Goal: Information Seeking & Learning: Find specific fact

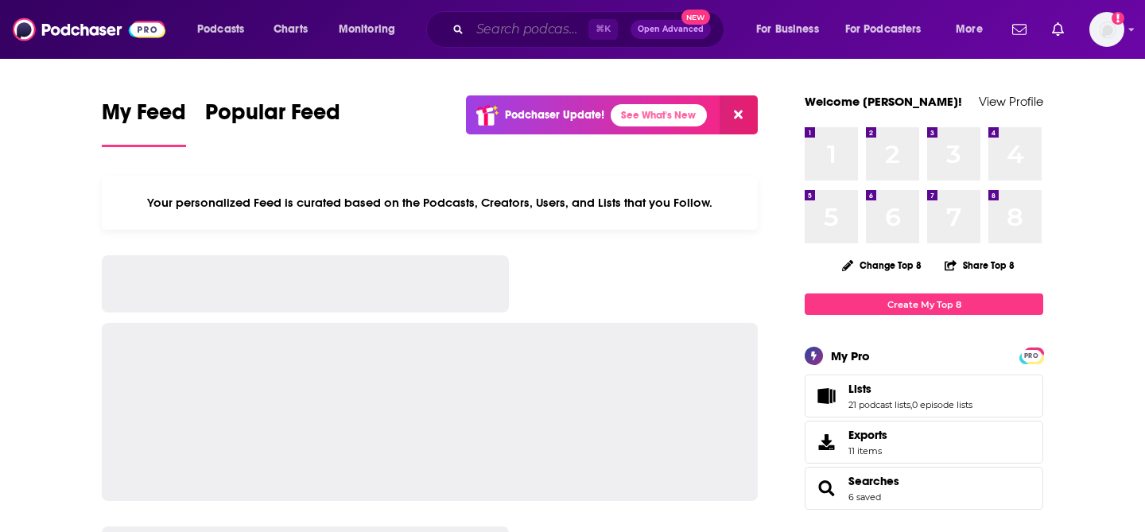
click at [521, 35] on input "Search podcasts, credits, & more..." at bounding box center [529, 29] width 118 height 25
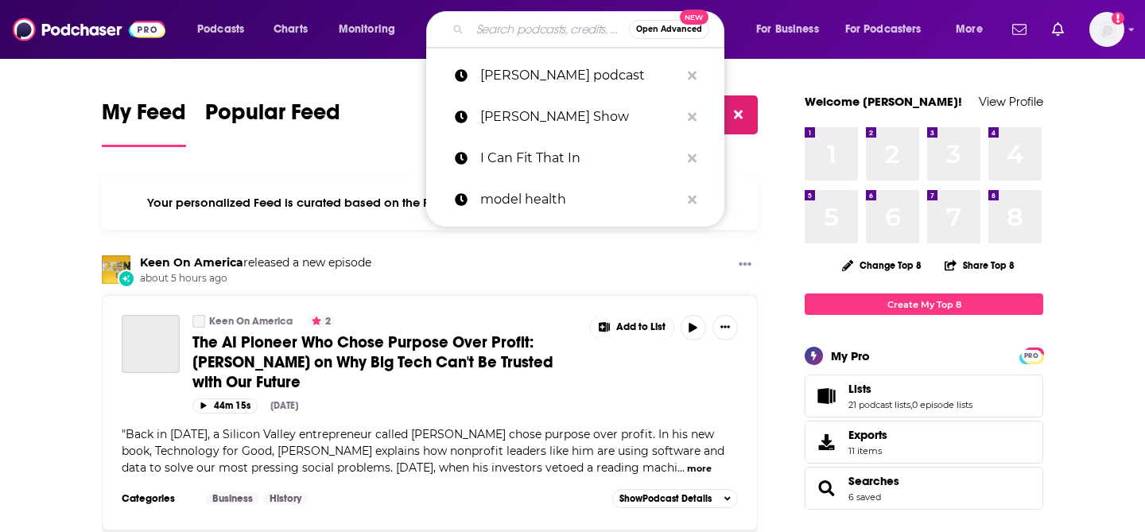
paste input "The Omnibus Project Podcast"
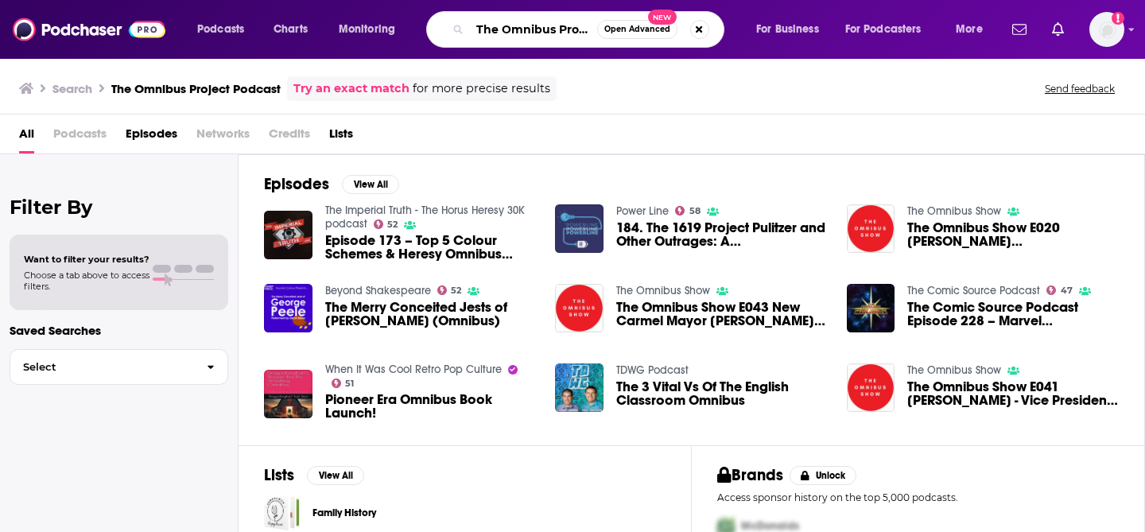
click at [580, 30] on input "The Omnibus Project Podcast" at bounding box center [533, 29] width 127 height 25
click at [587, 30] on input "The Omnibus Project Podcast" at bounding box center [533, 29] width 127 height 25
click at [564, 34] on input "The Omnibus Project Podcast" at bounding box center [533, 29] width 127 height 25
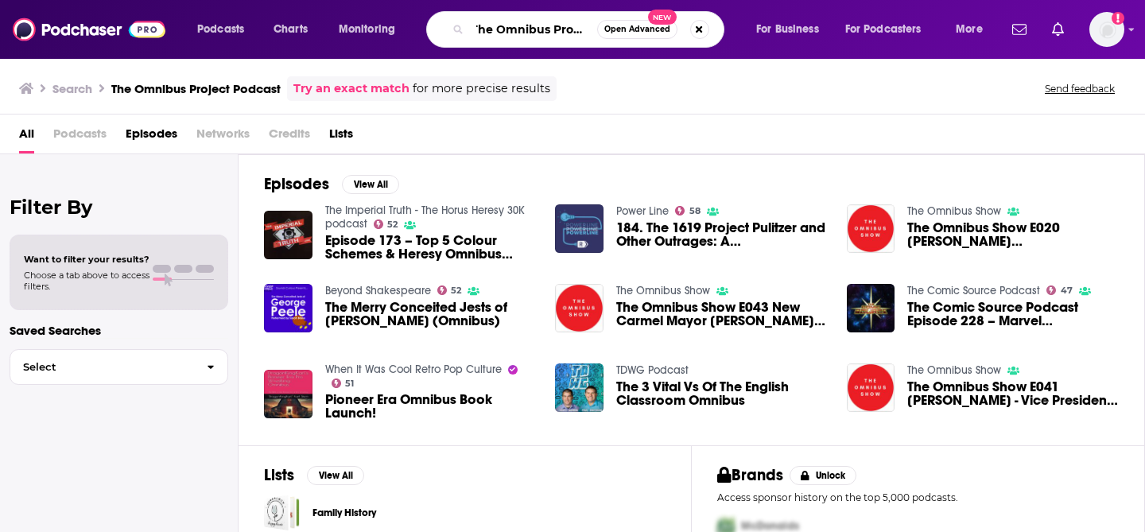
scroll to position [0, 10]
type input "The Omnibus Project"
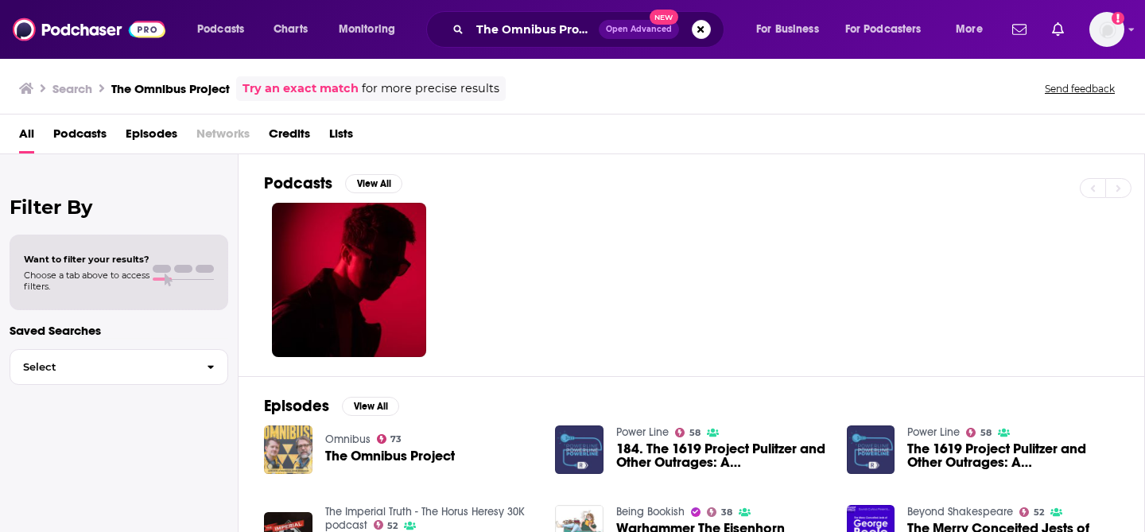
click at [297, 440] on img "The Omnibus Project" at bounding box center [288, 449] width 48 height 48
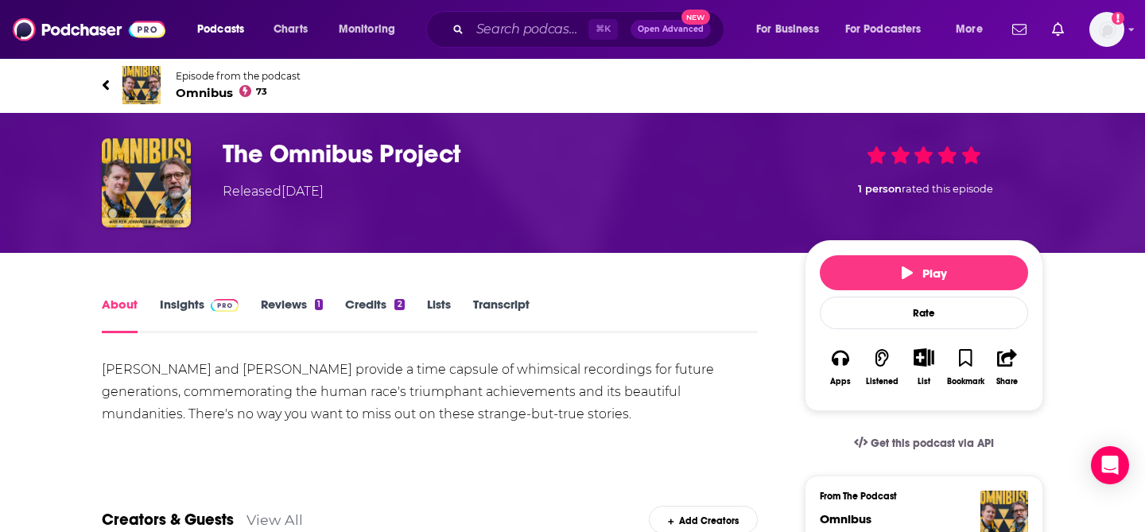
click at [149, 85] on img at bounding box center [141, 85] width 38 height 38
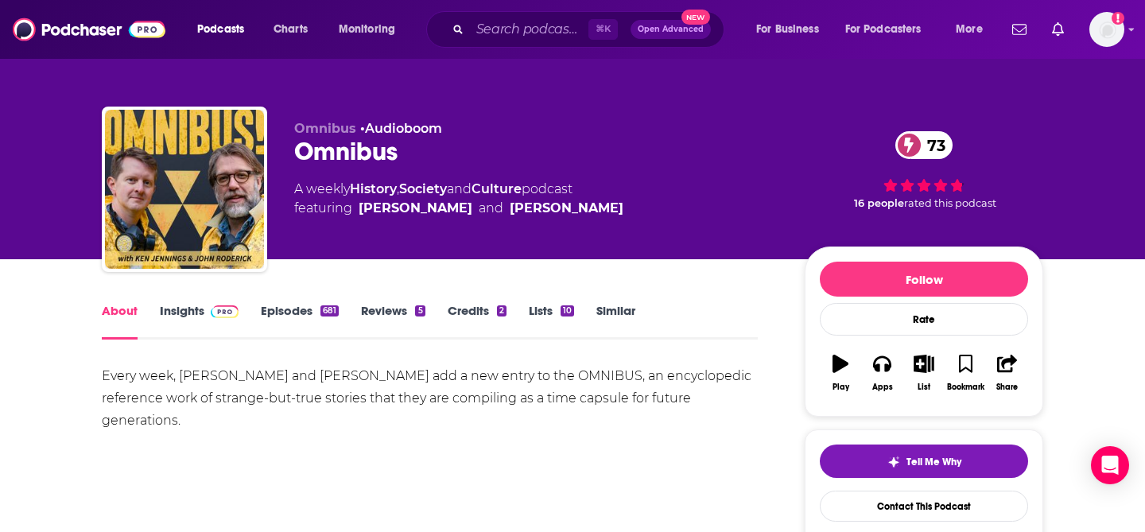
click at [200, 313] on link "Insights" at bounding box center [199, 321] width 79 height 37
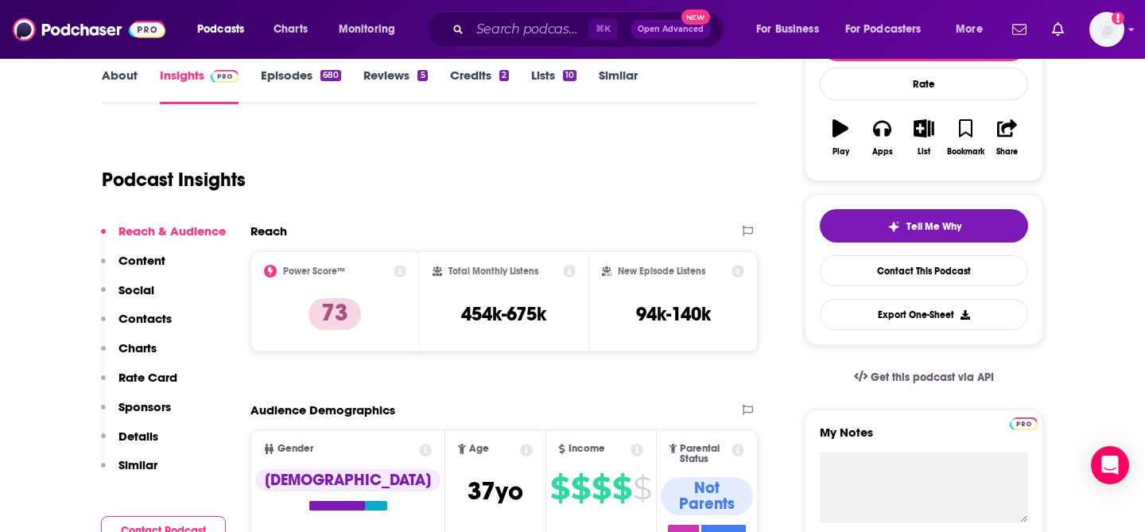
scroll to position [312, 0]
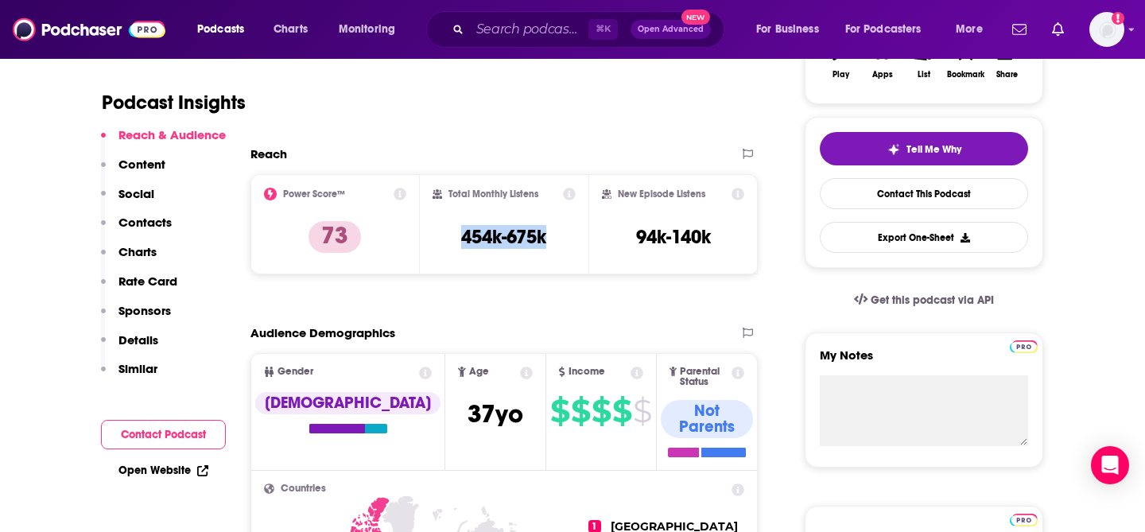
drag, startPoint x: 550, startPoint y: 238, endPoint x: 441, endPoint y: 238, distance: 108.9
click at [441, 238] on div "Total Monthly Listens 454k-675k" at bounding box center [504, 224] width 144 height 73
copy h3 "454k-675k"
